Goal: Find specific page/section: Find specific page/section

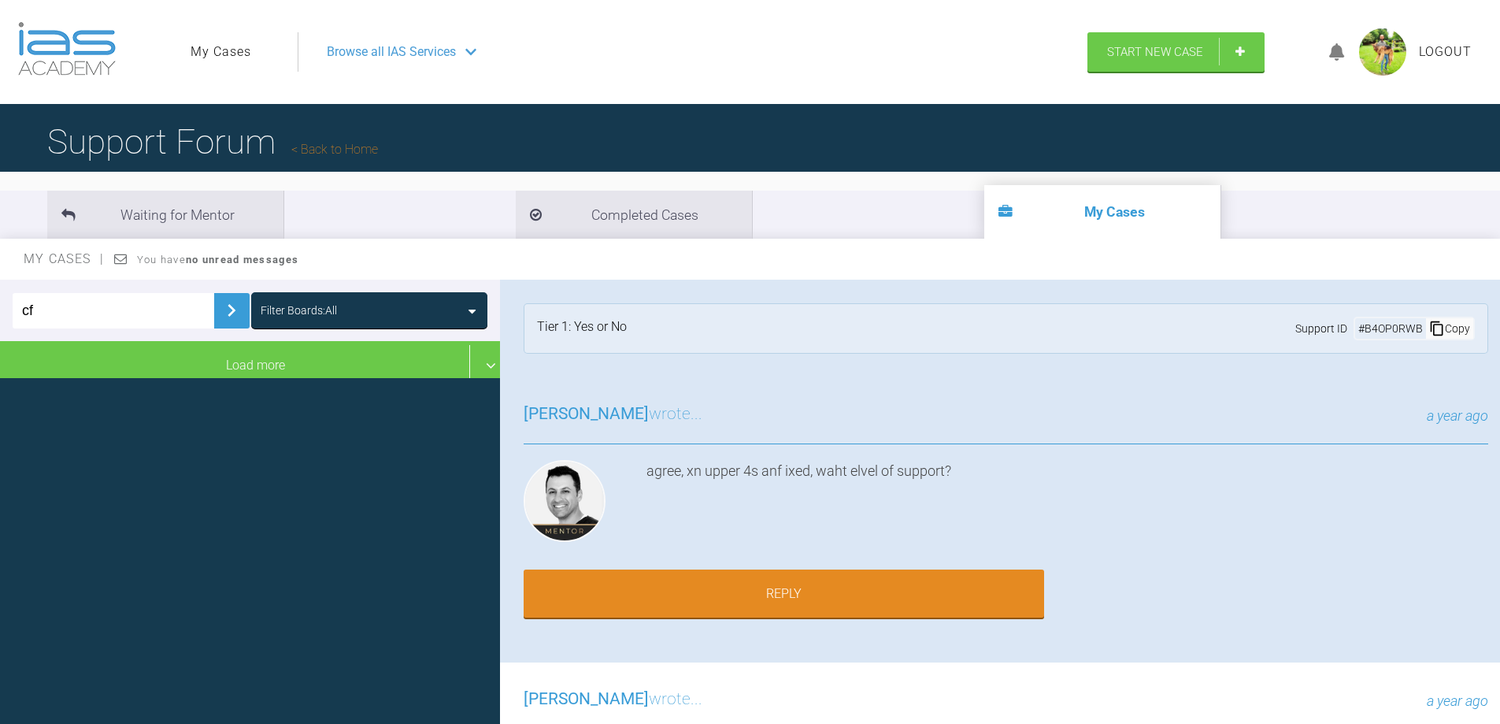
click at [0, 278] on html "My Cases Logout Browse all IAS Services Start New Case Logout Support Forum Bac…" at bounding box center [750, 444] width 1500 height 888
type input "nm"
click at [221, 313] on img at bounding box center [231, 310] width 25 height 25
click at [224, 308] on img at bounding box center [231, 310] width 25 height 25
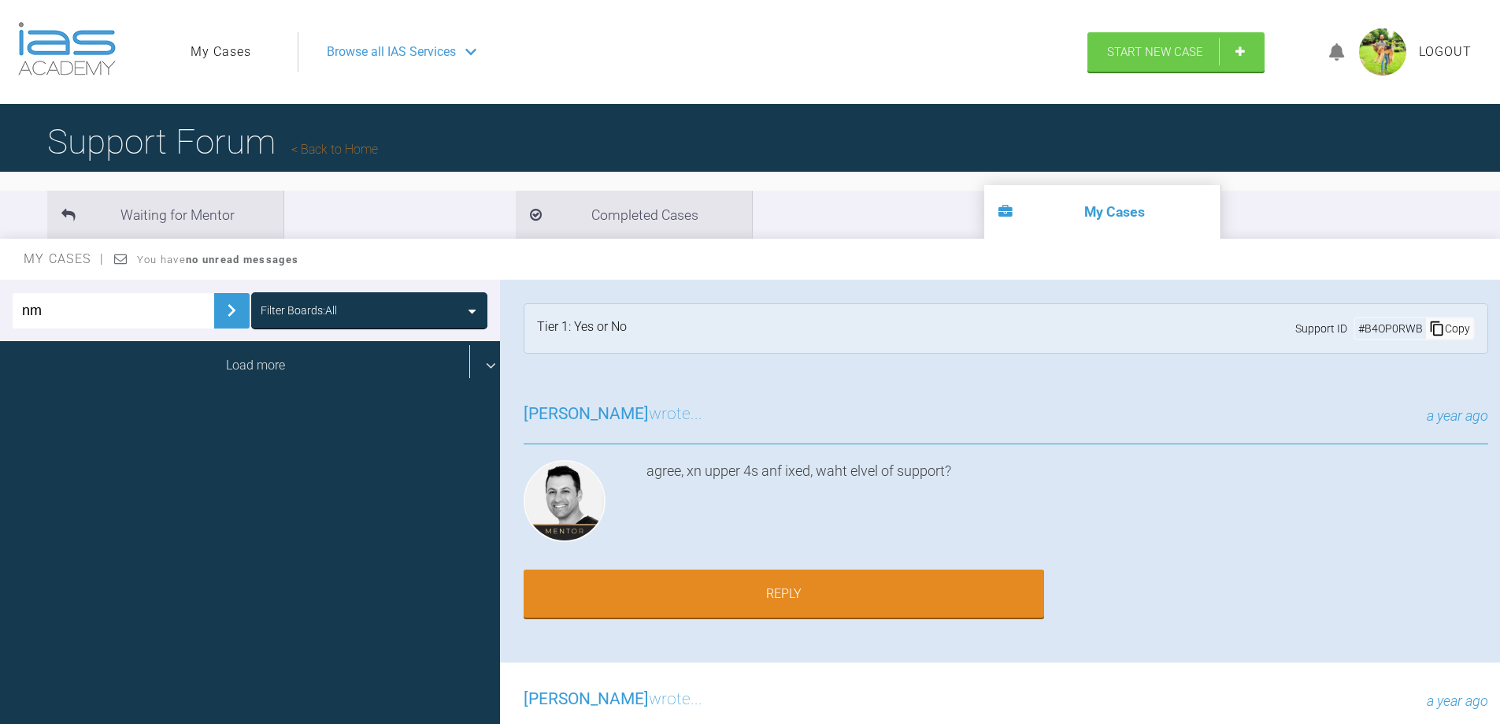
click at [256, 369] on div "Load more" at bounding box center [256, 365] width 512 height 49
click at [263, 373] on div "Load more" at bounding box center [256, 365] width 512 height 49
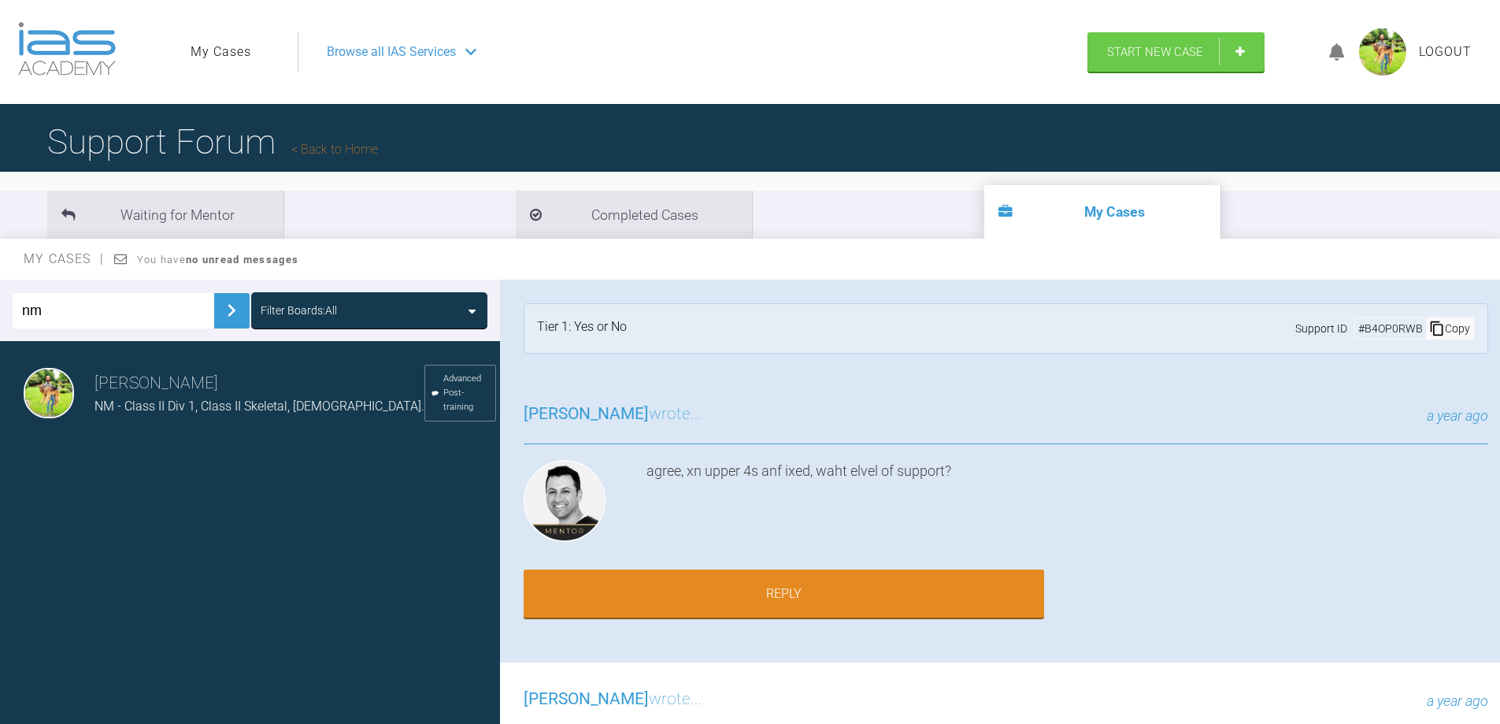
click at [263, 373] on h3 "[PERSON_NAME]" at bounding box center [260, 383] width 330 height 27
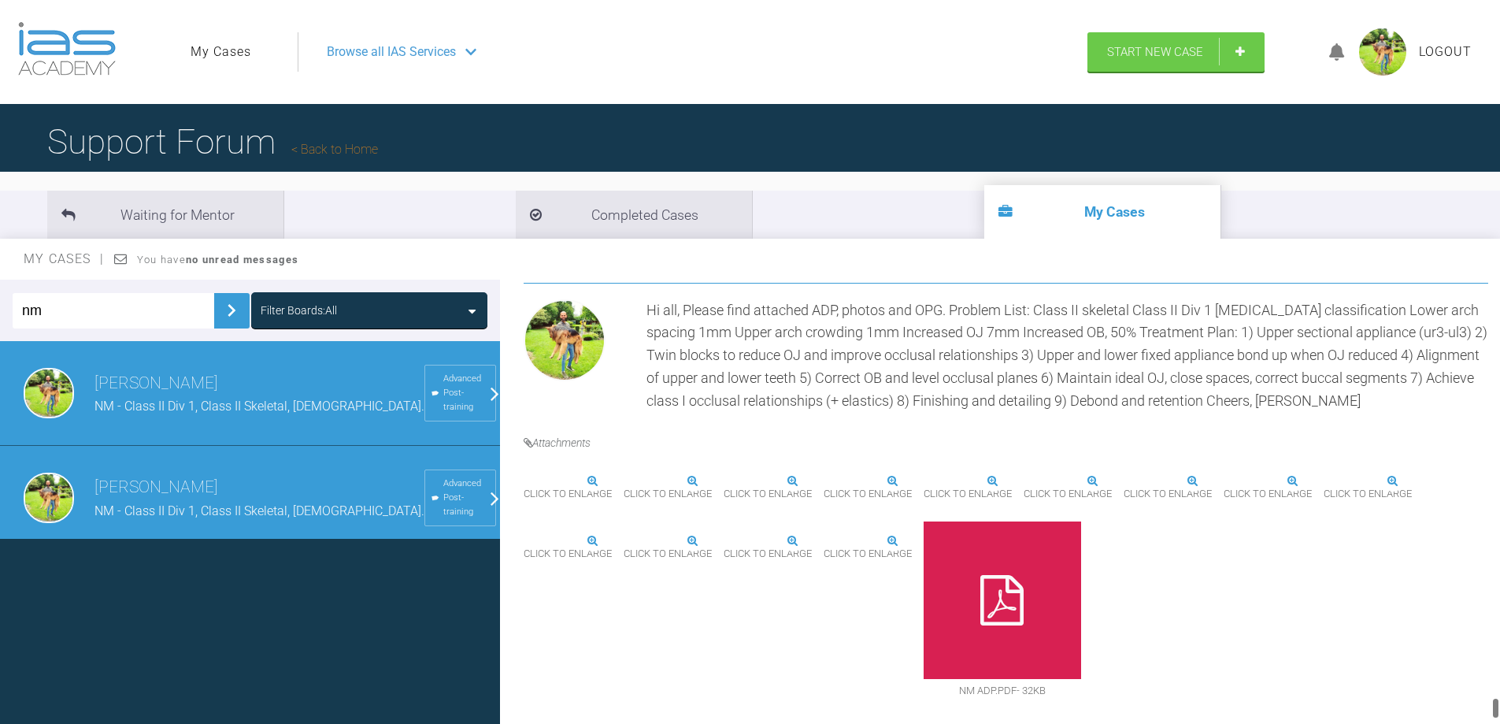
scroll to position [8384, 0]
click at [1123, 481] on img at bounding box center [1123, 481] width 0 height 0
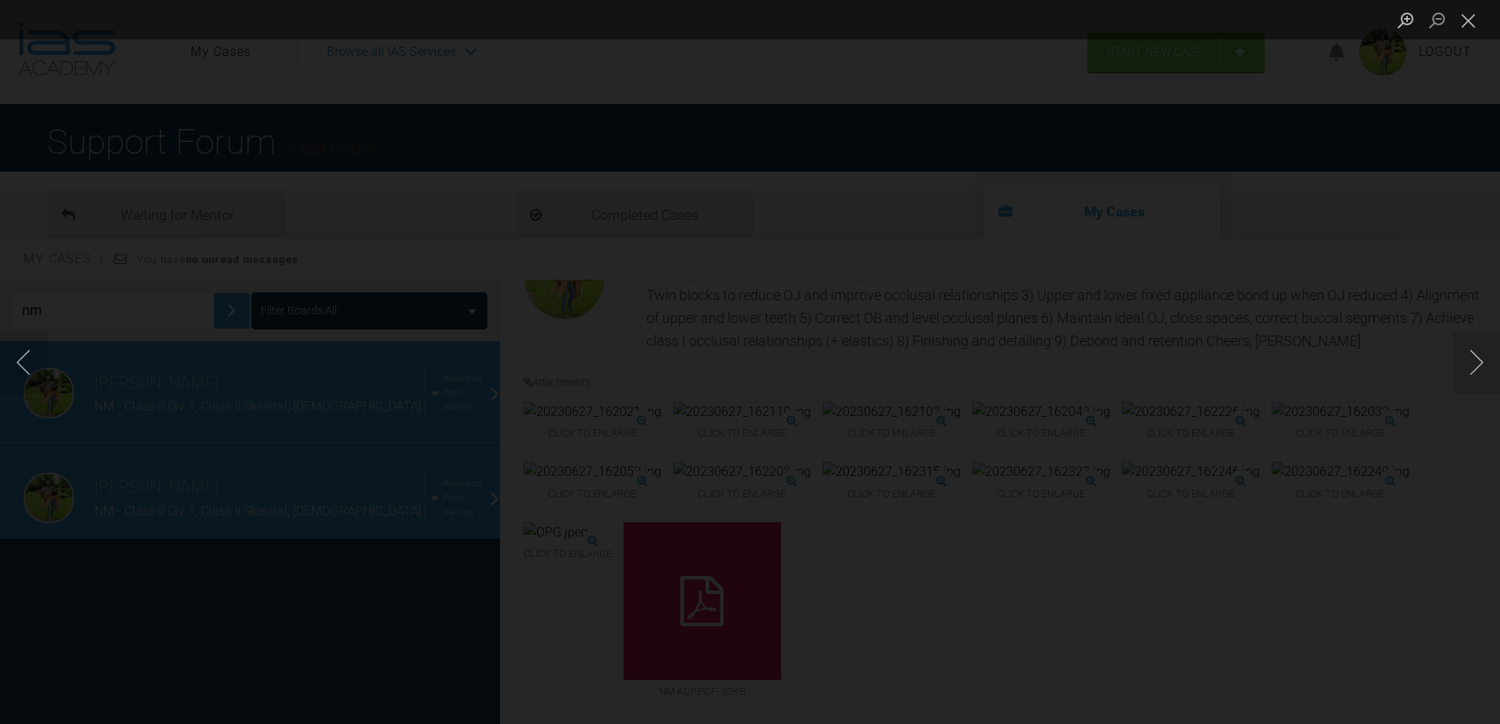
click at [1341, 263] on div "Lightbox" at bounding box center [750, 362] width 1500 height 724
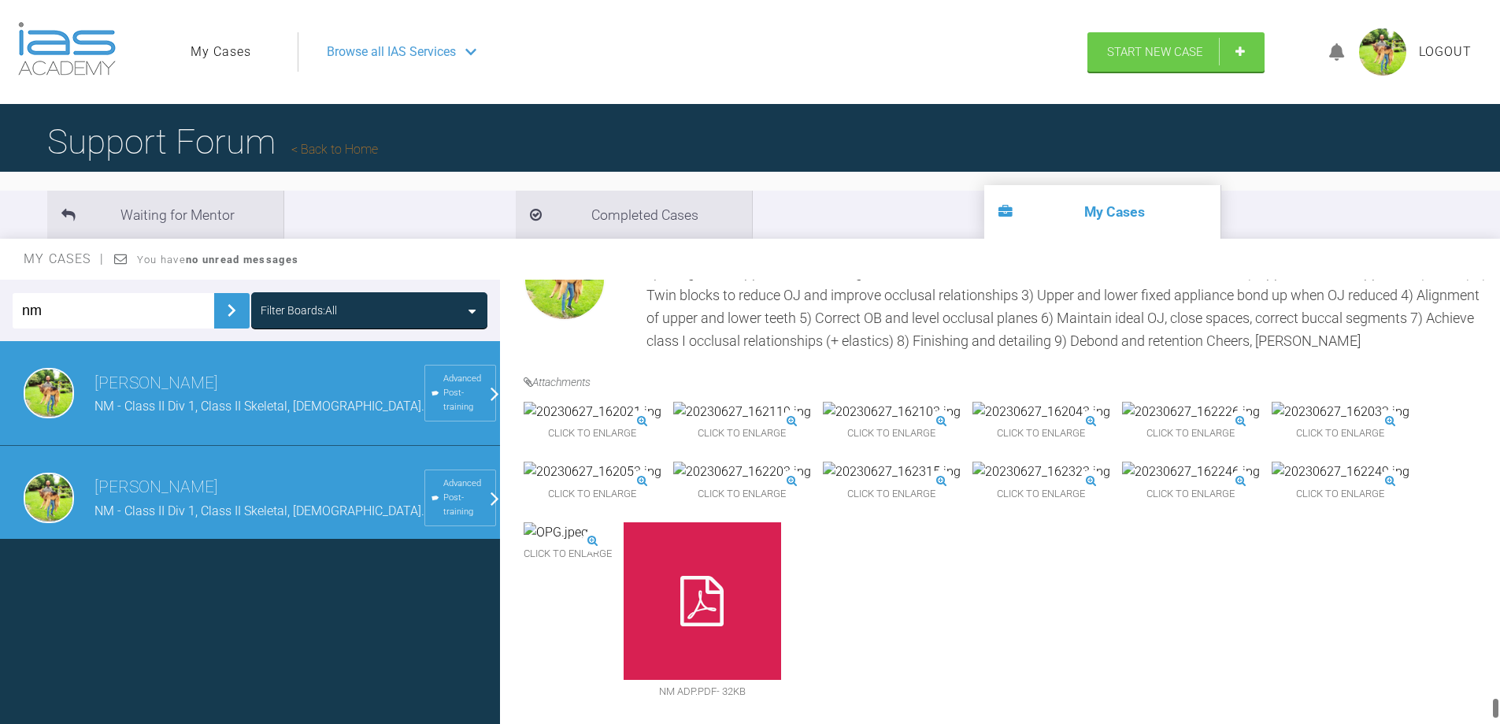
click at [603, 422] on img at bounding box center [593, 412] width 138 height 20
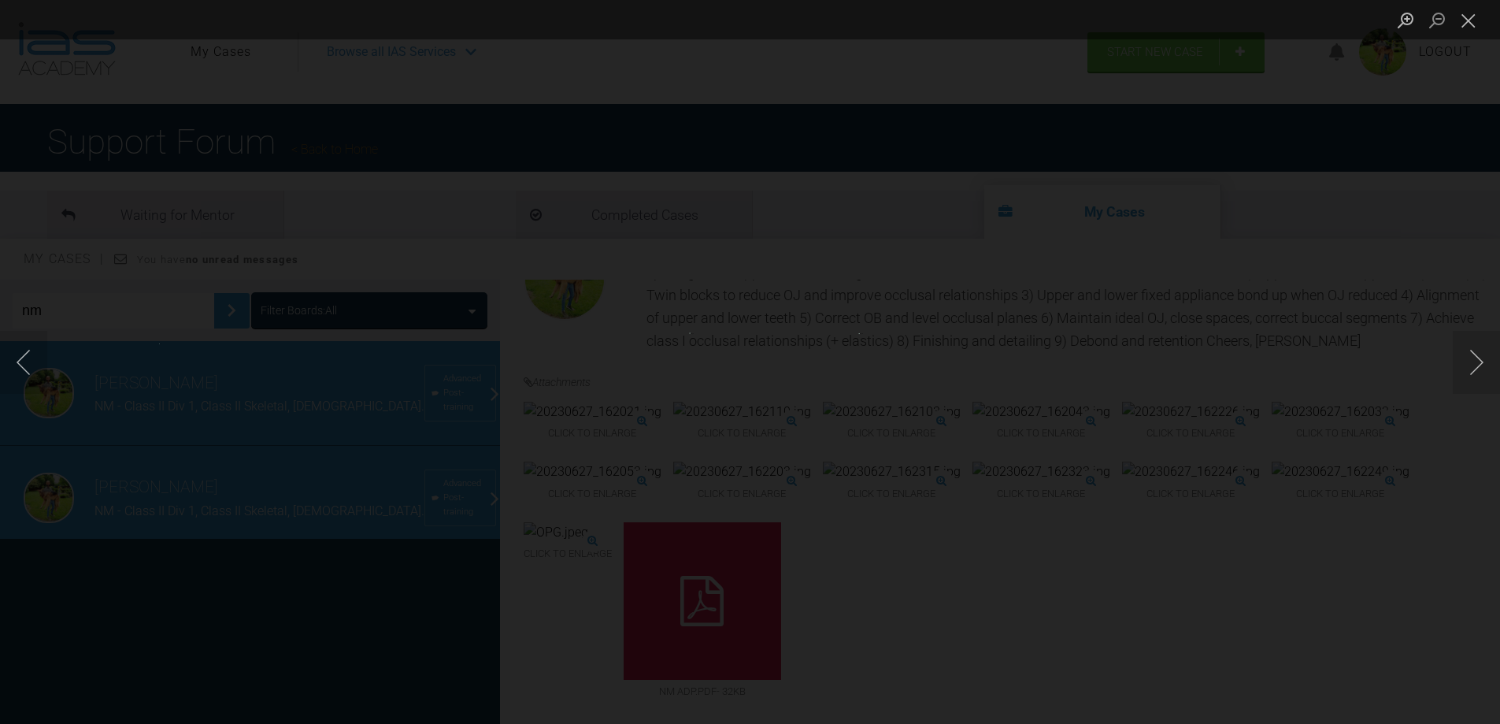
click at [685, 437] on div "Lightbox" at bounding box center [750, 362] width 1500 height 724
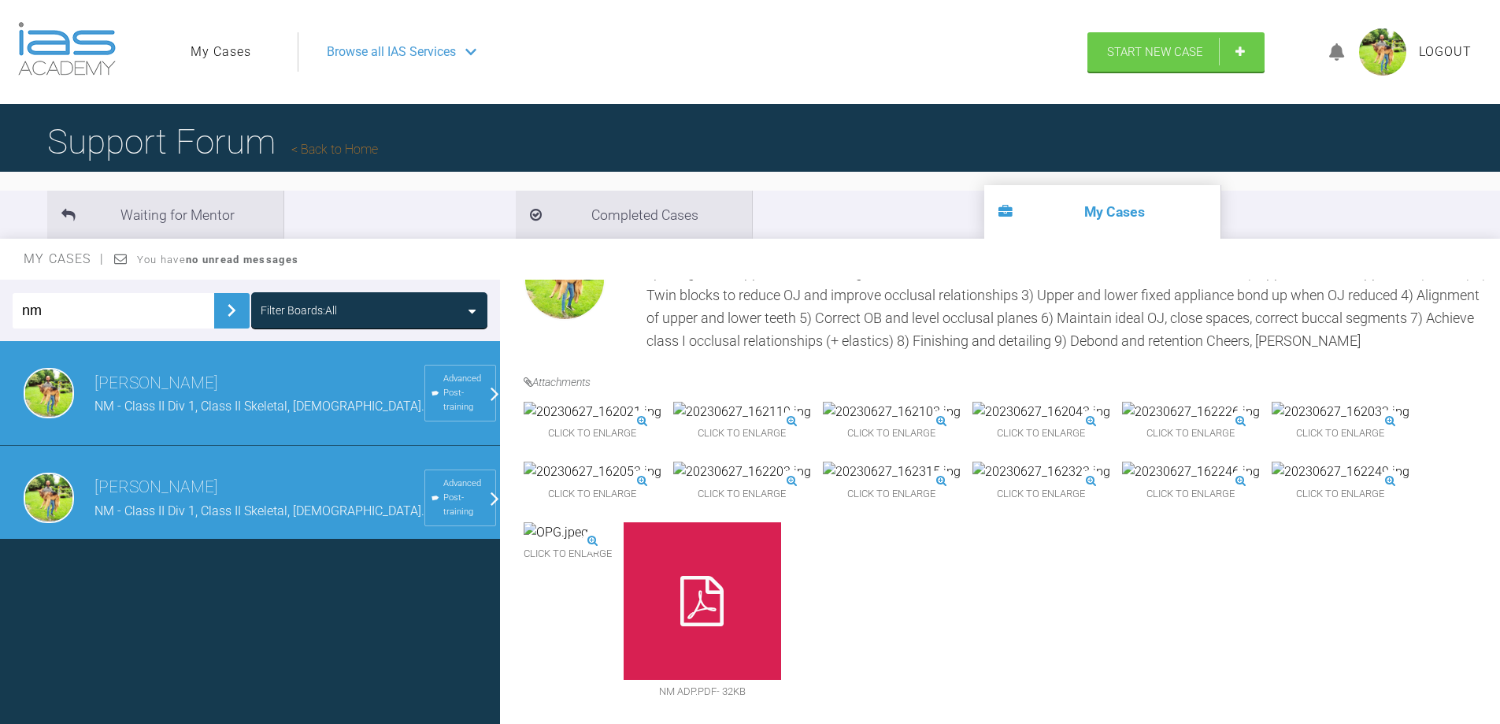
click at [1111, 422] on img at bounding box center [1042, 412] width 138 height 20
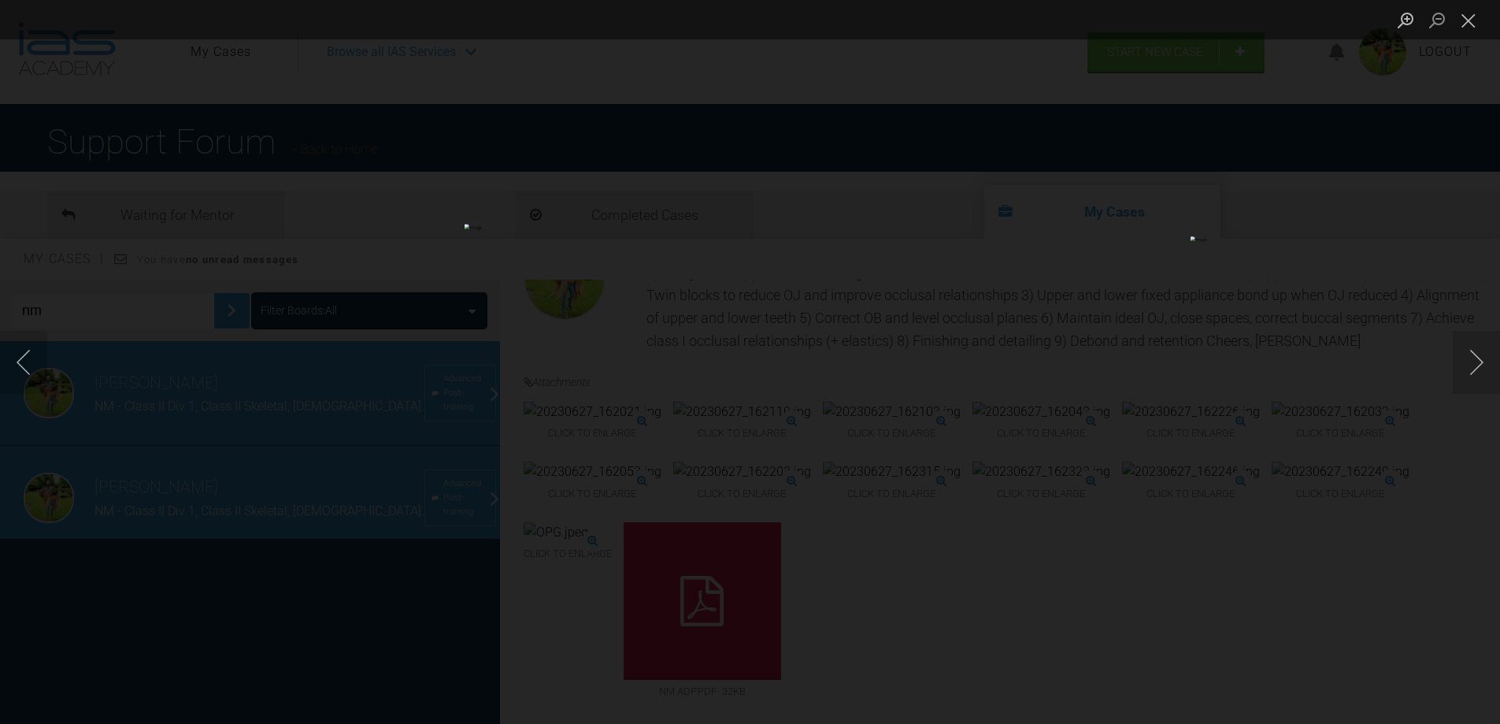
click at [1117, 427] on div "Lightbox" at bounding box center [750, 362] width 1500 height 724
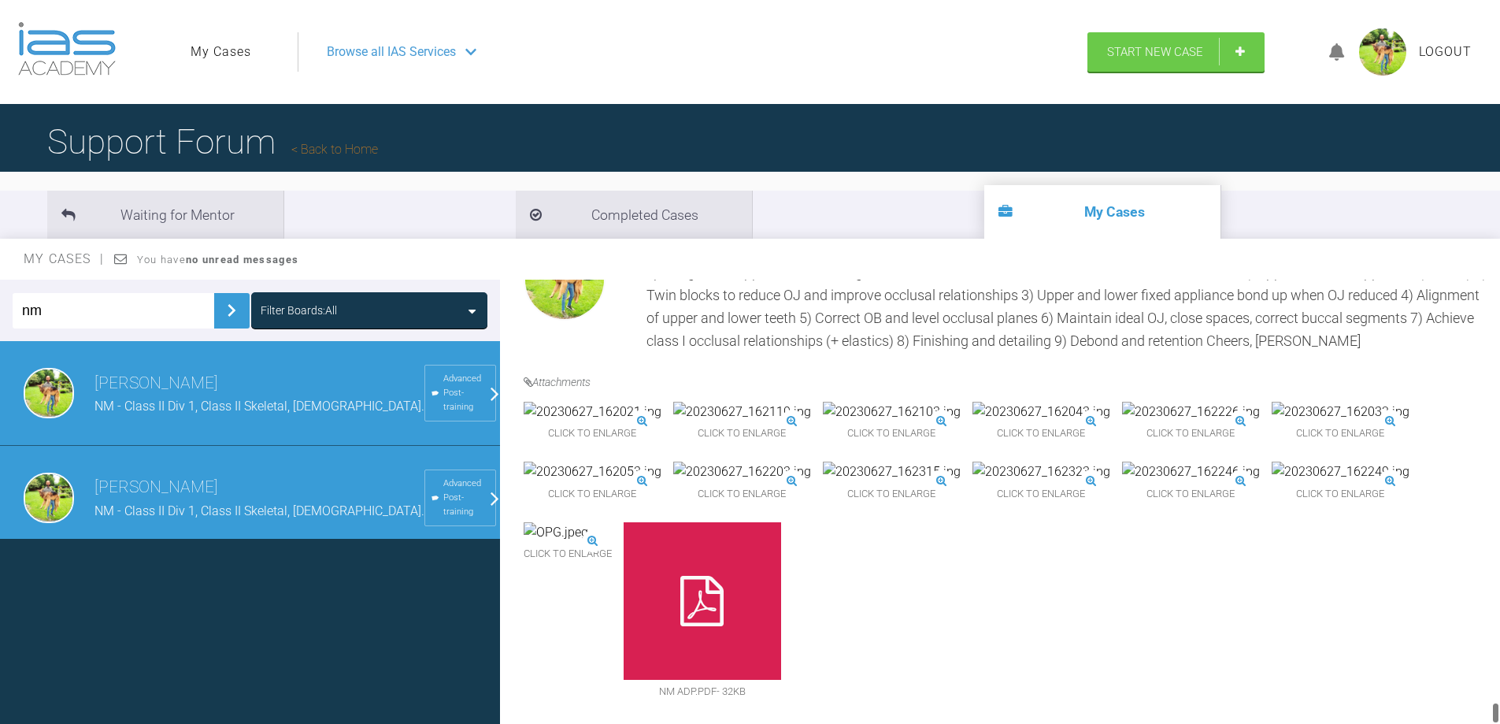
scroll to position [8542, 0]
click at [811, 482] on img at bounding box center [742, 472] width 138 height 20
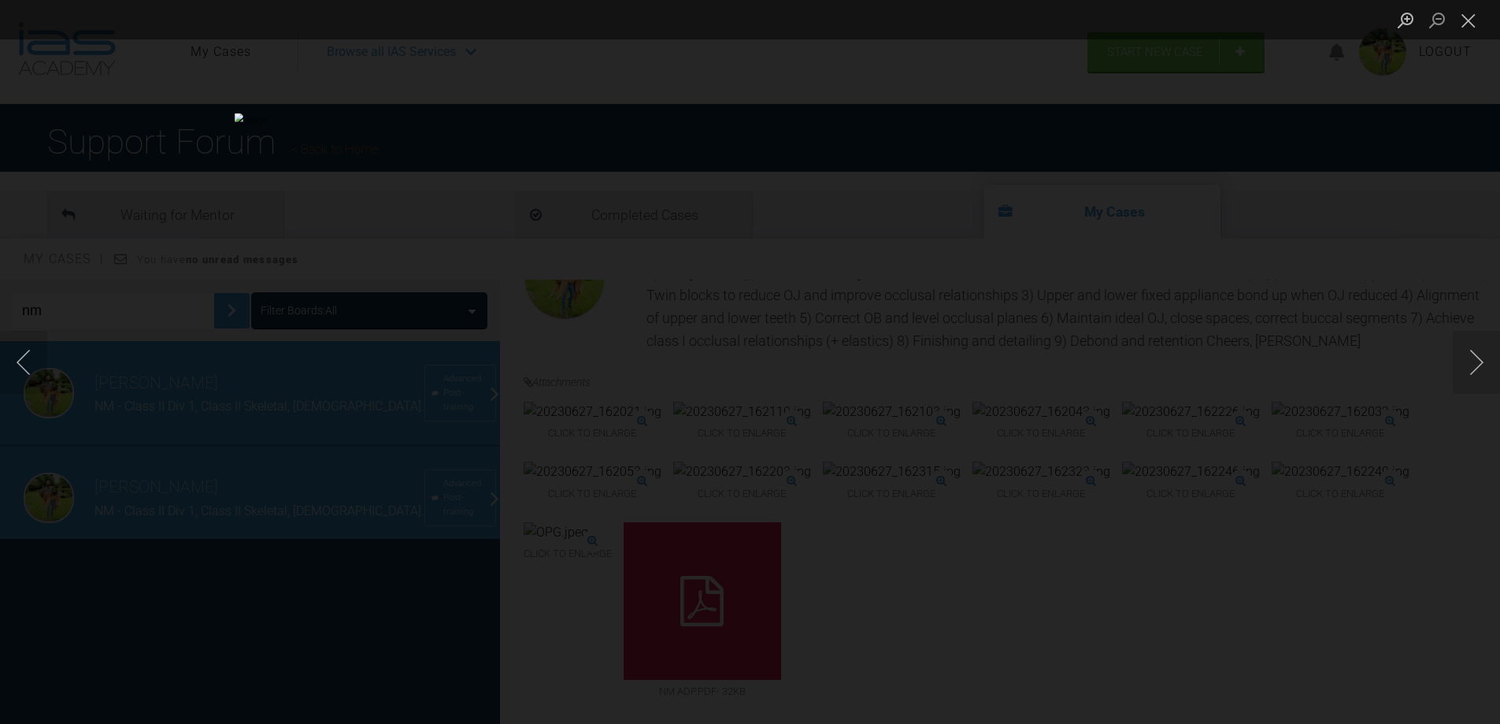
click at [1211, 418] on div "Lightbox" at bounding box center [750, 362] width 1500 height 724
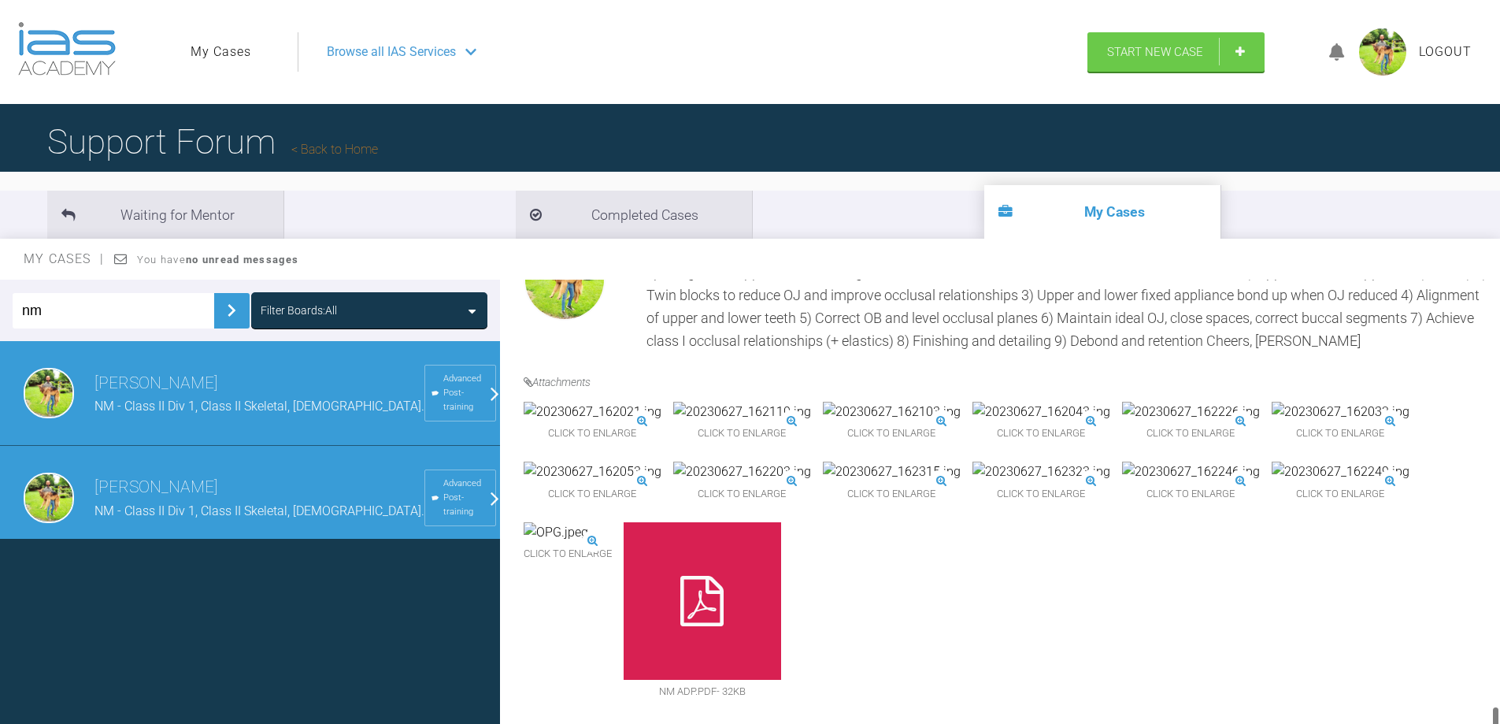
scroll to position [8621, 0]
click at [1111, 462] on img at bounding box center [1042, 472] width 138 height 20
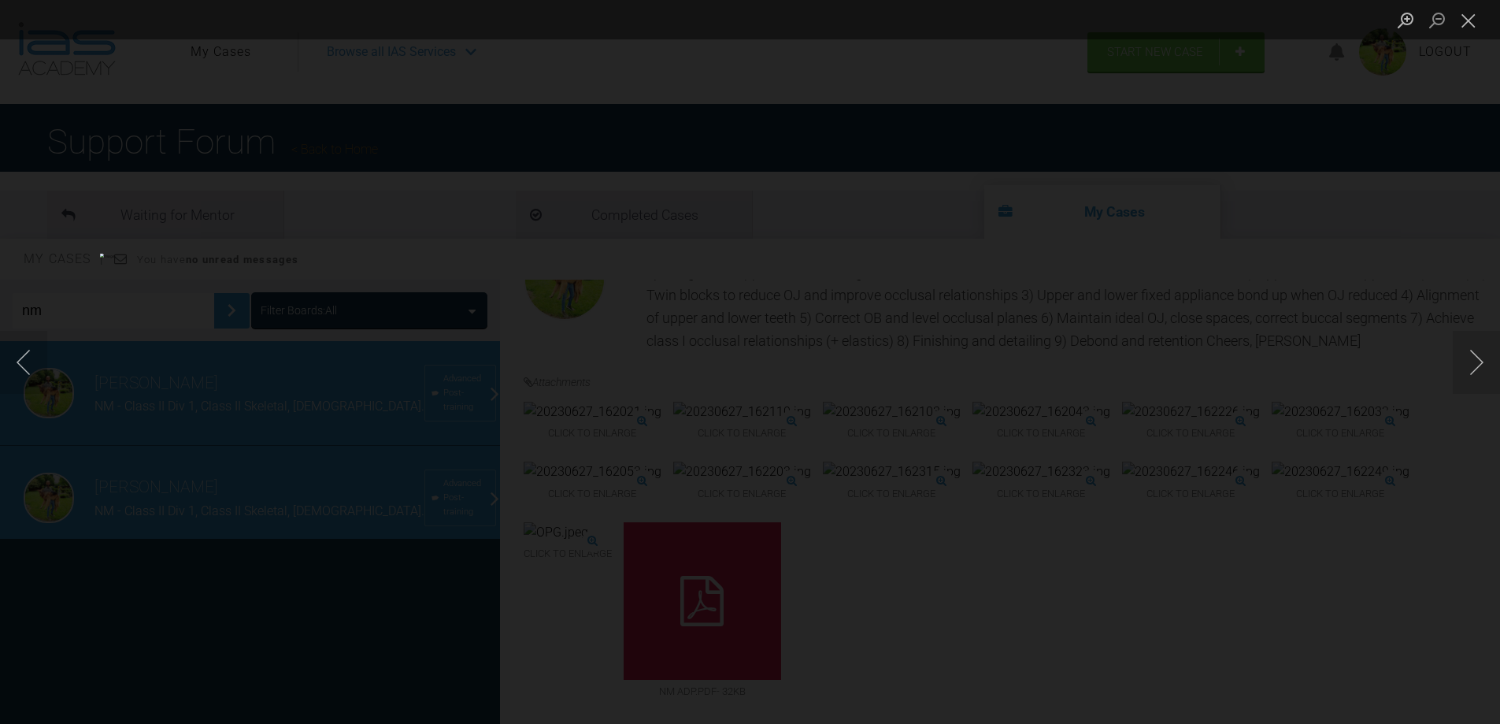
click at [1276, 517] on div "Lightbox" at bounding box center [750, 362] width 1500 height 724
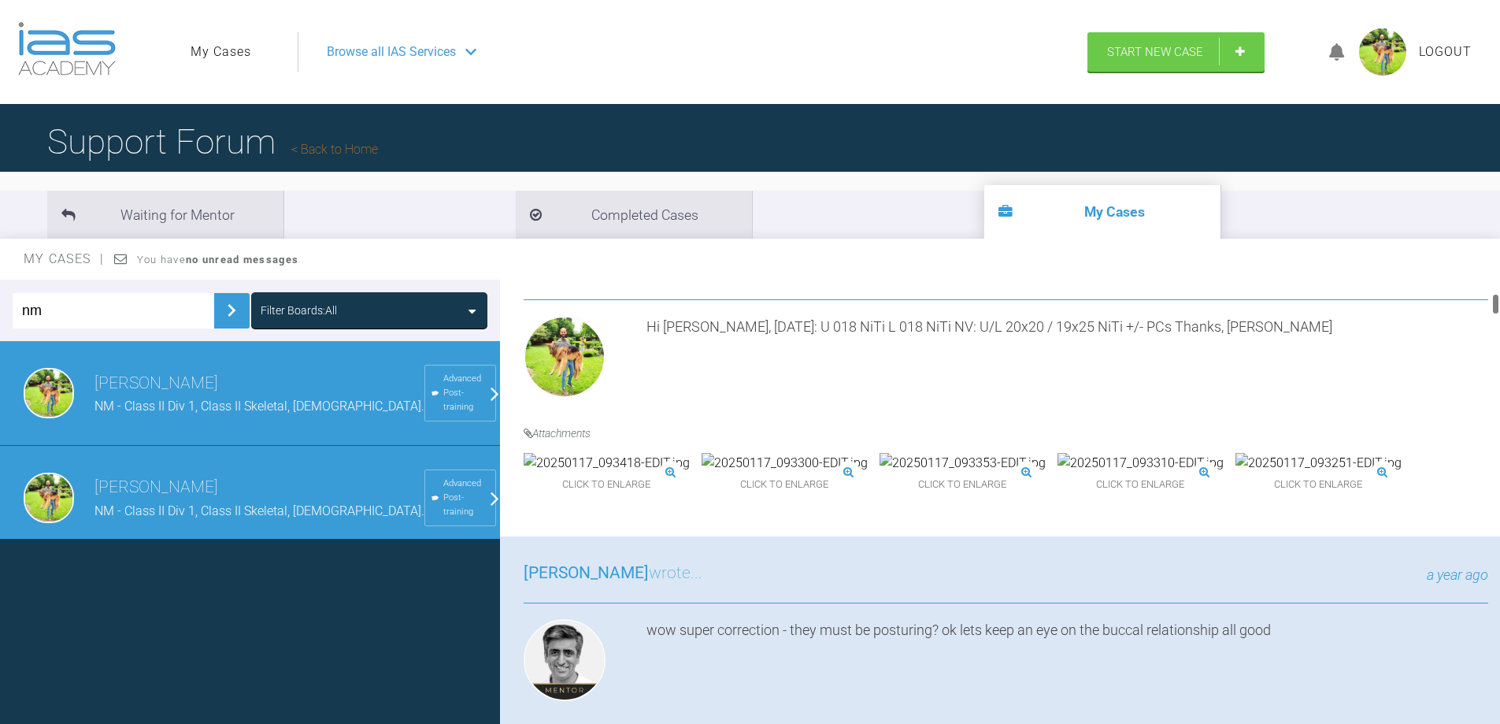
scroll to position [0, 0]
